Goal: Stay updated: Keep informed about current events or changing information

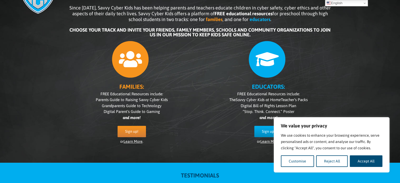
scroll to position [47, 0]
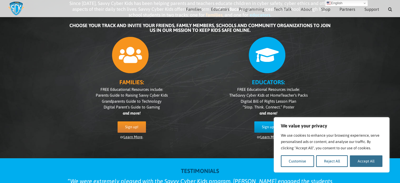
click at [365, 162] on button "Accept All" at bounding box center [365, 161] width 33 height 12
checkbox input "true"
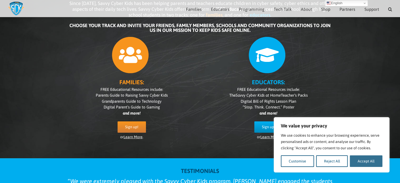
checkbox input "true"
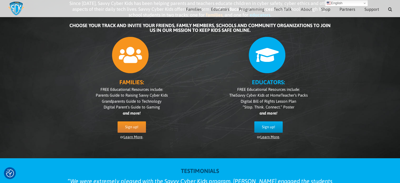
scroll to position [0, 0]
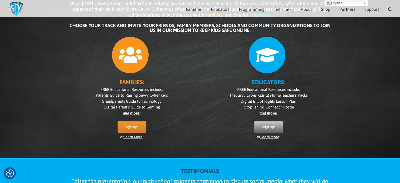
click at [266, 128] on span "Sign up!" at bounding box center [268, 127] width 13 height 4
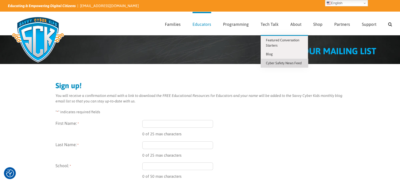
click at [269, 64] on span "Cyber Safety News Feed" at bounding box center [284, 63] width 36 height 4
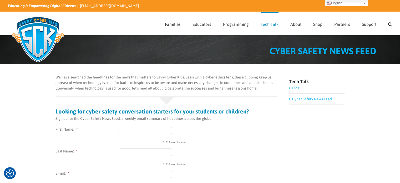
click at [297, 100] on link "Cyber Safety News Feed" at bounding box center [312, 99] width 40 height 4
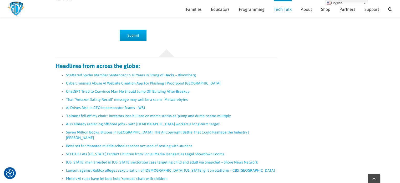
scroll to position [231, 0]
